Goal: Task Accomplishment & Management: Manage account settings

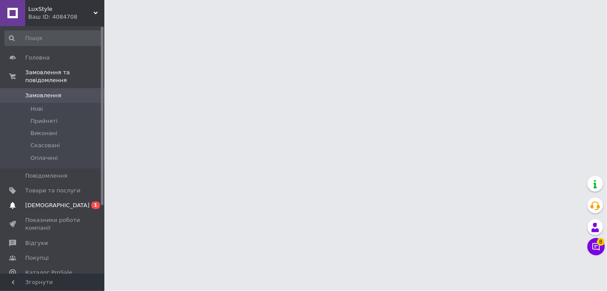
click at [73, 202] on span "[DEMOGRAPHIC_DATA]" at bounding box center [52, 206] width 55 height 8
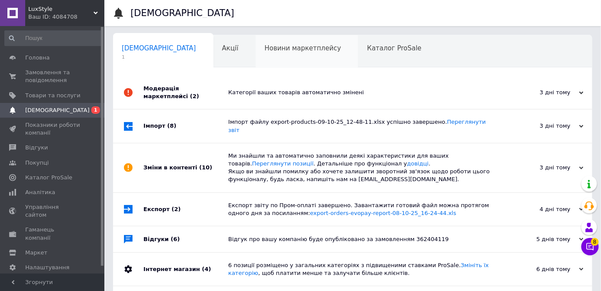
click at [264, 48] on span "Новини маркетплейсу" at bounding box center [302, 48] width 77 height 8
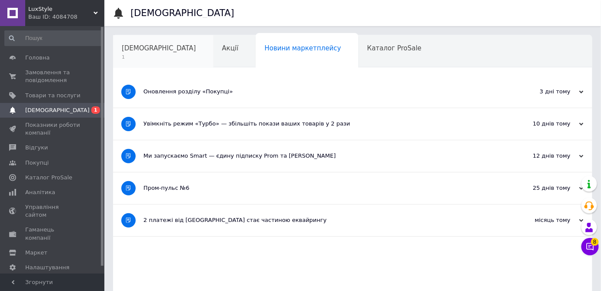
click at [143, 47] on span "[DEMOGRAPHIC_DATA]" at bounding box center [159, 48] width 74 height 8
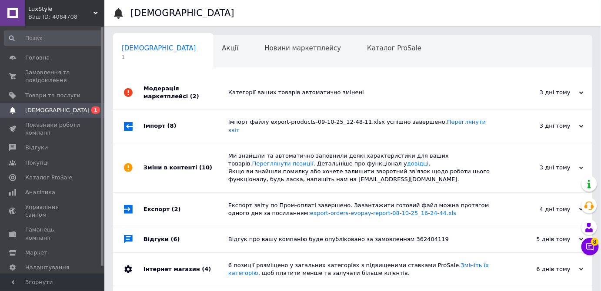
click at [203, 84] on div "Модерація маркетплейсі (2)" at bounding box center [185, 92] width 85 height 33
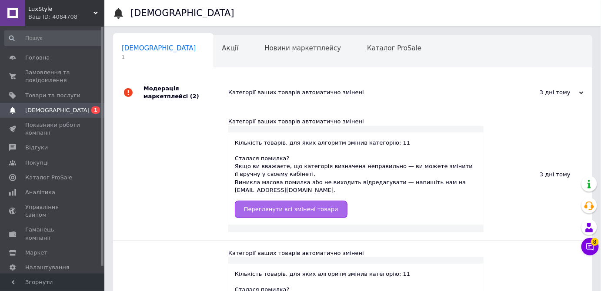
click at [274, 206] on span "Переглянути всі змінені товари" at bounding box center [291, 209] width 94 height 7
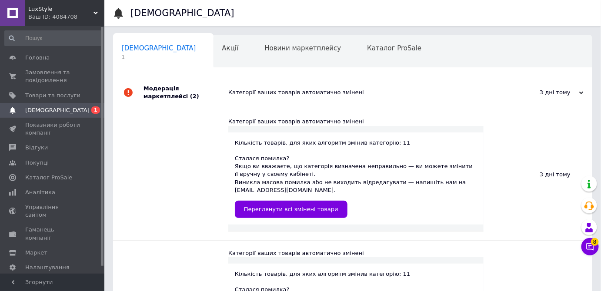
click at [67, 12] on span "LuxStyle" at bounding box center [60, 9] width 65 height 8
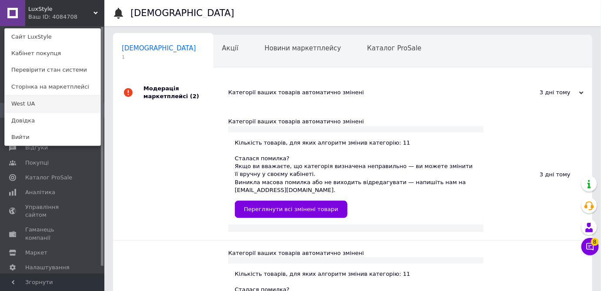
click at [35, 109] on link "West UA" at bounding box center [53, 104] width 96 height 17
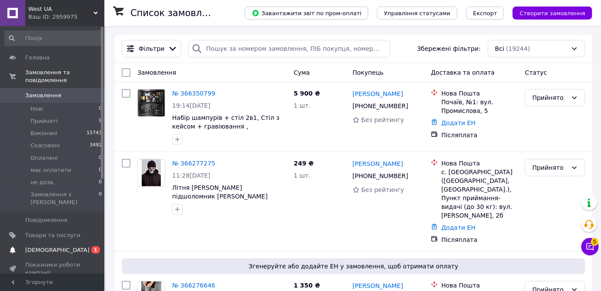
click at [58, 246] on span "[DEMOGRAPHIC_DATA]" at bounding box center [52, 250] width 55 height 8
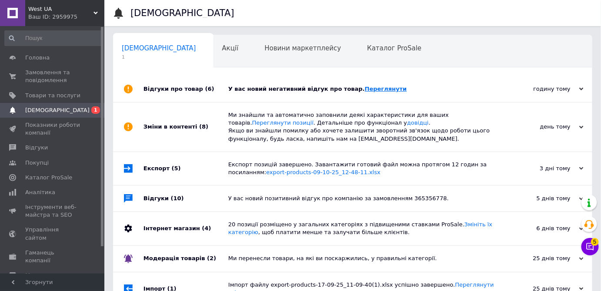
click at [365, 87] on link "Переглянути" at bounding box center [386, 89] width 42 height 7
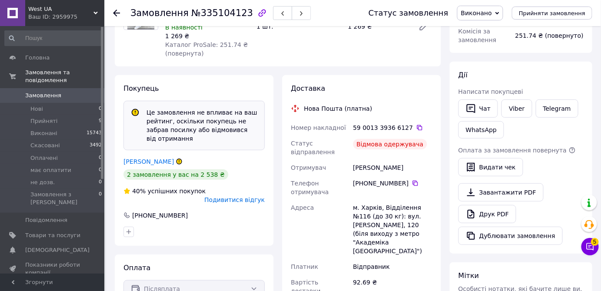
scroll to position [118, 0]
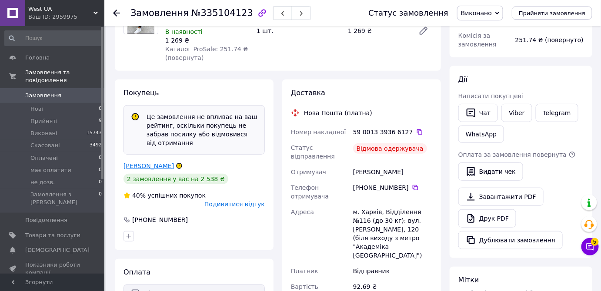
click at [159, 163] on link "[PERSON_NAME]" at bounding box center [148, 166] width 50 height 7
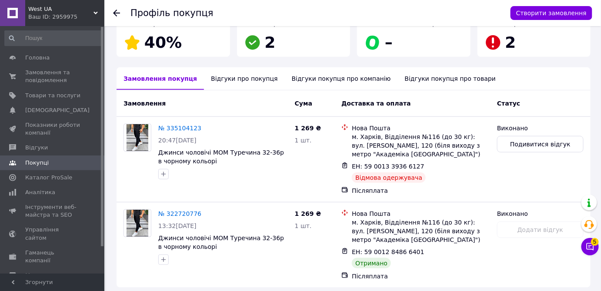
click at [224, 80] on div "Відгуки про покупця" at bounding box center [244, 78] width 80 height 23
